Goal: Find specific page/section

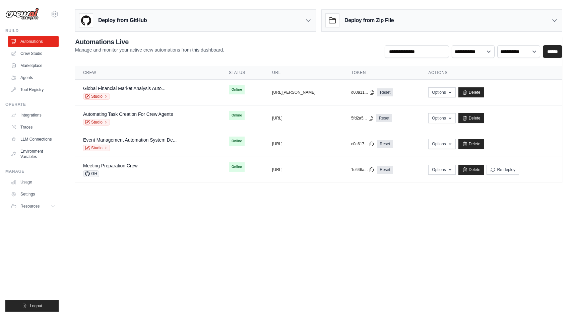
click at [30, 15] on img at bounding box center [22, 14] width 34 height 13
click at [33, 44] on link "Automations" at bounding box center [34, 41] width 51 height 11
click at [36, 88] on link "Tool Registry" at bounding box center [34, 89] width 51 height 11
